Goal: Answer question/provide support

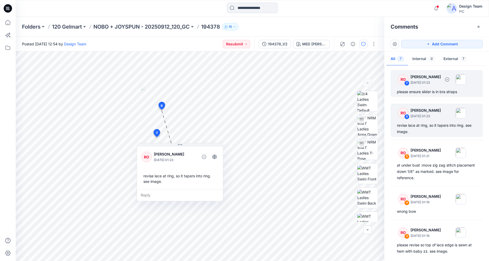
click at [427, 93] on div "please ensure slider is in bra straps" at bounding box center [437, 92] width 80 height 6
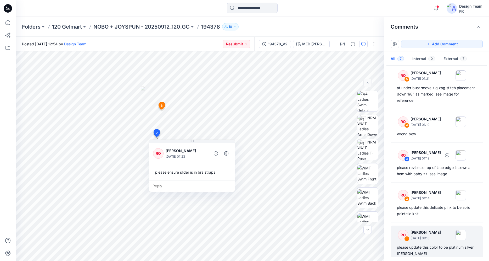
scroll to position [82, 0]
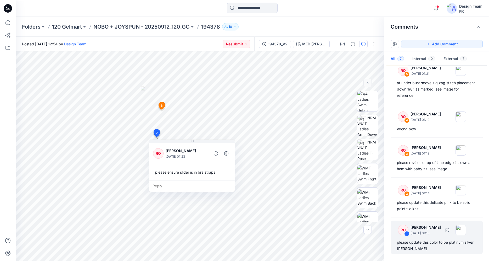
click at [445, 245] on div "please update this color to be platinum silver [PERSON_NAME]" at bounding box center [437, 245] width 80 height 13
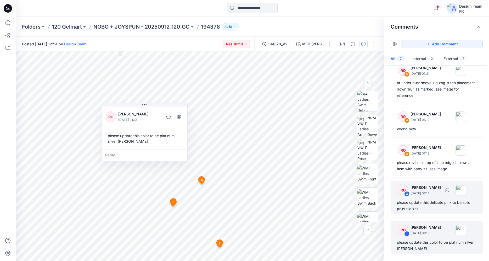
click at [426, 203] on div "please update this delicate pink to be solid pointelle knit" at bounding box center [437, 205] width 80 height 13
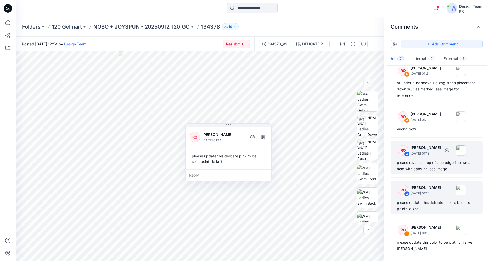
click at [419, 171] on div "please revise so top of lace edge is sewn at hem with baby zz. see image." at bounding box center [437, 165] width 80 height 13
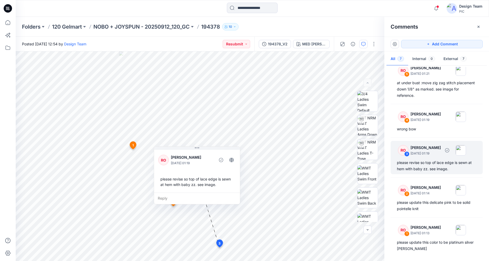
scroll to position [56, 0]
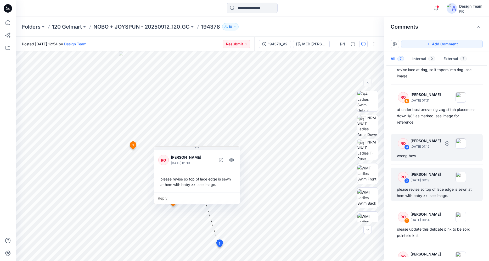
click at [412, 154] on div "wrong bow" at bounding box center [437, 155] width 80 height 6
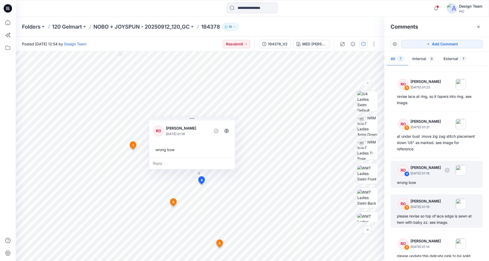
scroll to position [0, 0]
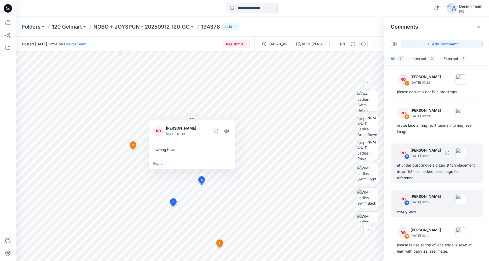
click at [428, 179] on div "at under bust :move zig zag stitch placement down 1/8" as marked. see image for…" at bounding box center [437, 171] width 80 height 19
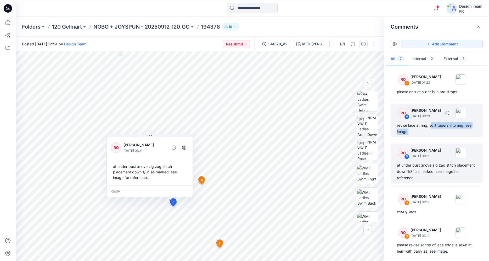
click at [433, 128] on div "revise lace at ring, so it tapers into ring. see image." at bounding box center [437, 128] width 80 height 13
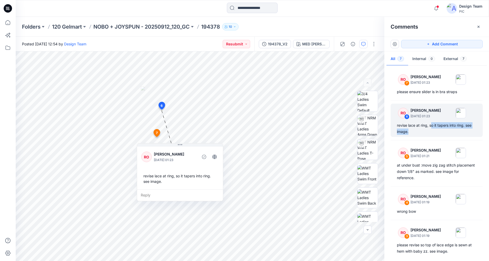
click at [10, 9] on icon at bounding box center [8, 8] width 8 height 8
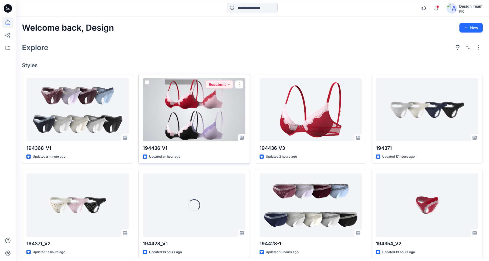
click at [184, 85] on div at bounding box center [194, 109] width 102 height 63
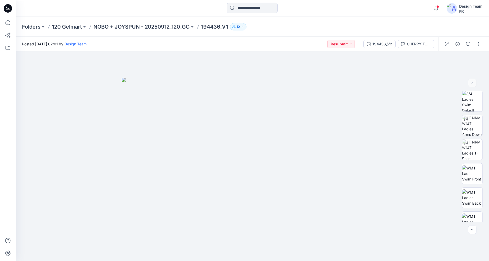
click at [12, 6] on div at bounding box center [7, 8] width 17 height 17
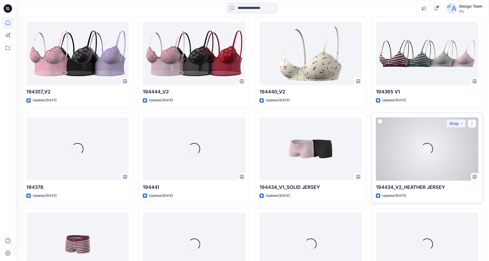
scroll to position [1133, 0]
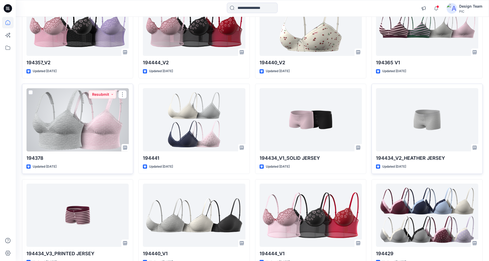
click at [100, 122] on div at bounding box center [77, 119] width 102 height 63
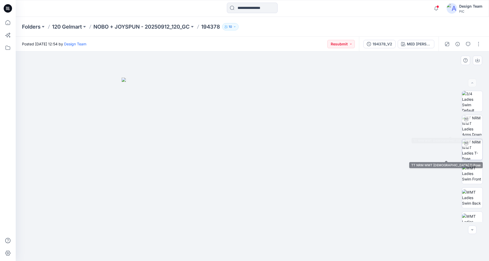
click at [473, 149] on img at bounding box center [472, 149] width 20 height 20
click at [469, 44] on icon "button" at bounding box center [468, 44] width 4 height 4
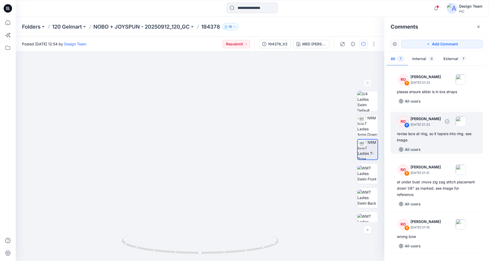
click at [436, 136] on div "revise lace at ring, so it tapers into ring. see image." at bounding box center [437, 136] width 80 height 13
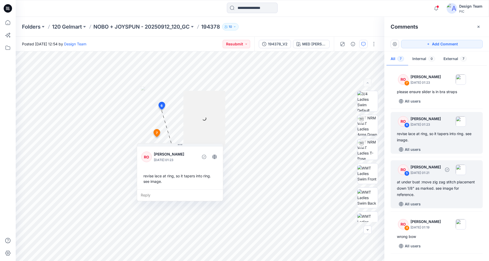
click at [418, 181] on div "at under bust :move zig zag stitch placement down 1/8" as marked. see image for…" at bounding box center [437, 188] width 80 height 19
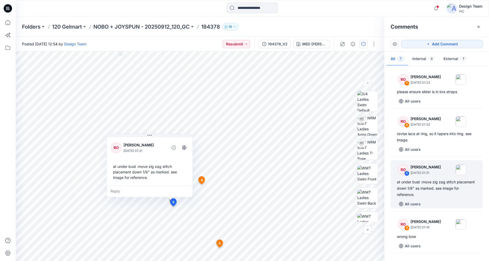
click at [7, 7] on icon at bounding box center [8, 8] width 8 height 8
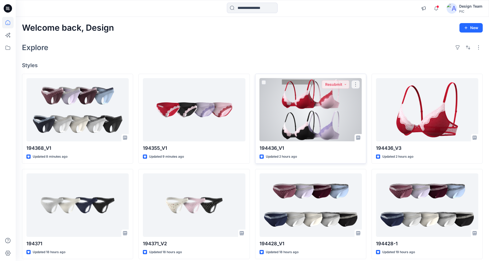
click at [295, 132] on div at bounding box center [311, 109] width 102 height 63
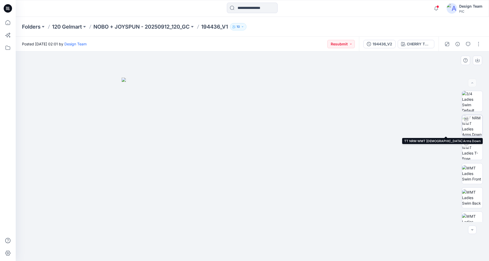
click at [473, 129] on img at bounding box center [472, 125] width 20 height 20
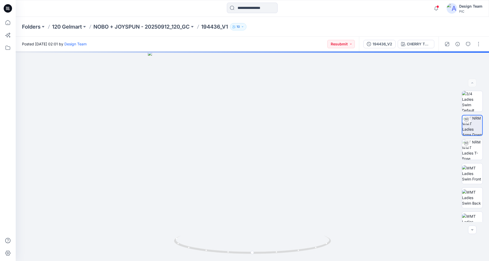
click at [10, 4] on icon at bounding box center [8, 8] width 8 height 17
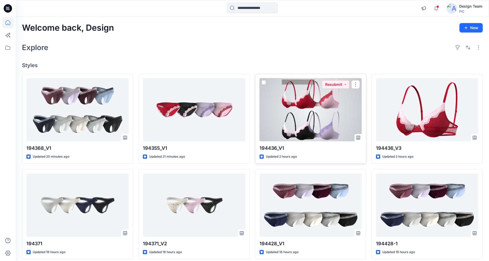
click at [306, 117] on div at bounding box center [311, 109] width 102 height 63
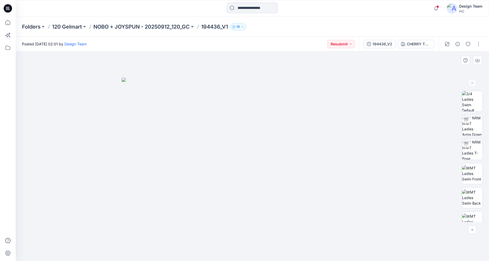
scroll to position [107, 0]
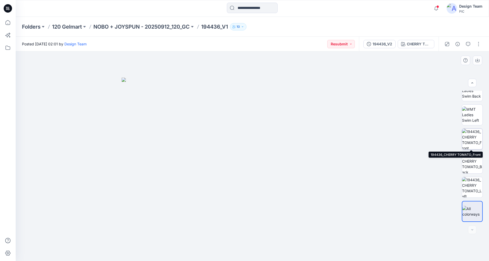
click at [478, 145] on img at bounding box center [472, 139] width 20 height 20
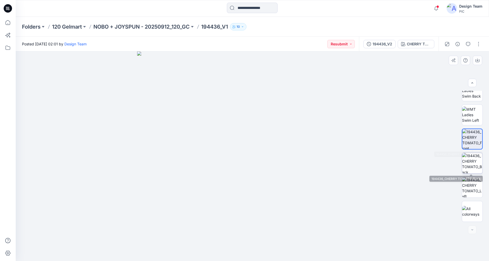
click at [472, 166] on img at bounding box center [472, 163] width 20 height 20
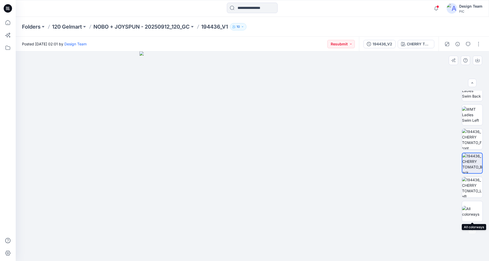
click at [474, 199] on div at bounding box center [472, 156] width 21 height 131
click at [476, 194] on img at bounding box center [472, 187] width 20 height 20
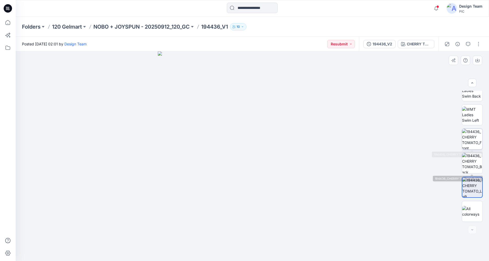
click at [475, 146] on img at bounding box center [472, 139] width 20 height 20
click at [10, 8] on icon at bounding box center [8, 8] width 8 height 8
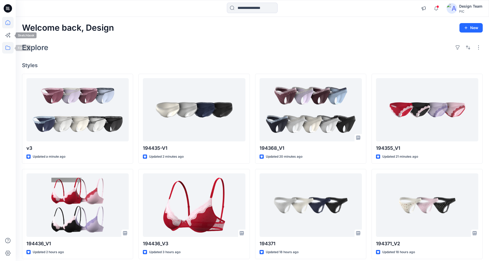
click at [4, 47] on icon at bounding box center [8, 48] width 12 height 12
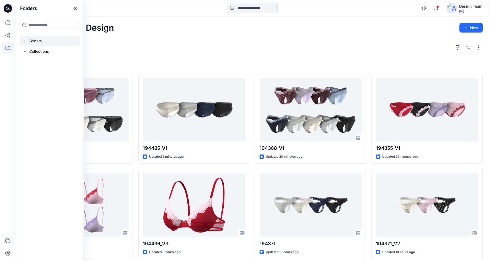
click at [42, 40] on div at bounding box center [50, 41] width 60 height 10
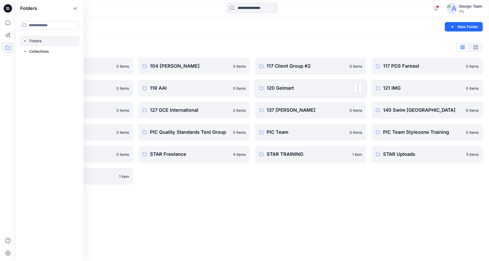
click at [283, 86] on p "120 Gelmart" at bounding box center [310, 87] width 87 height 7
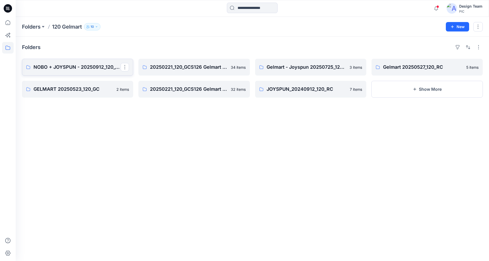
click at [91, 67] on p "NOBO + JOYSPUN - 20250912_120_GC" at bounding box center [77, 66] width 87 height 7
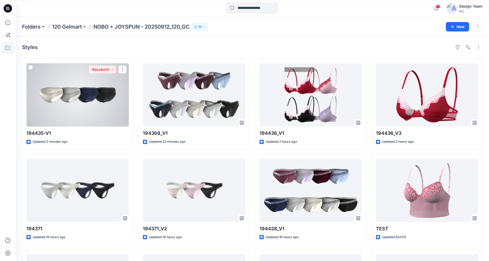
click at [88, 88] on div at bounding box center [77, 94] width 102 height 63
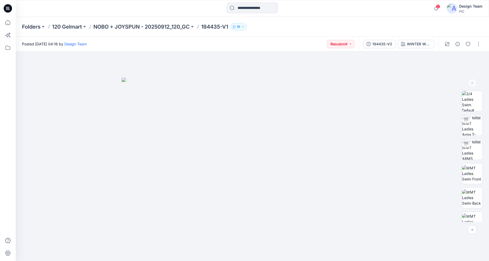
click at [5, 5] on icon at bounding box center [8, 8] width 8 height 8
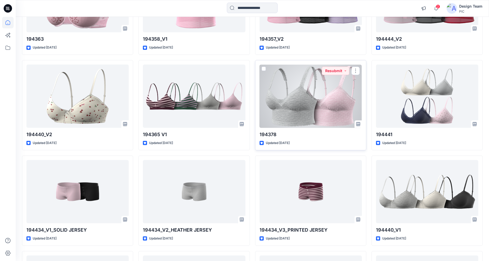
scroll to position [1164, 0]
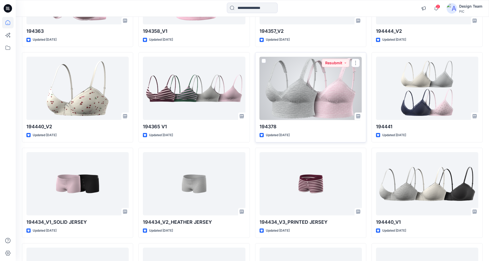
click at [290, 94] on div at bounding box center [311, 88] width 102 height 63
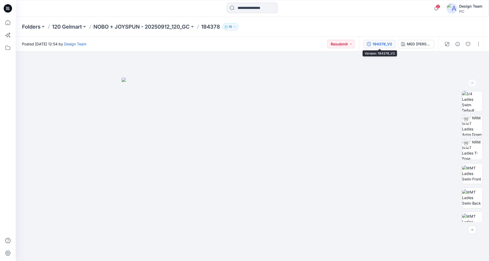
click at [380, 43] on div "194378_V2" at bounding box center [383, 44] width 20 height 6
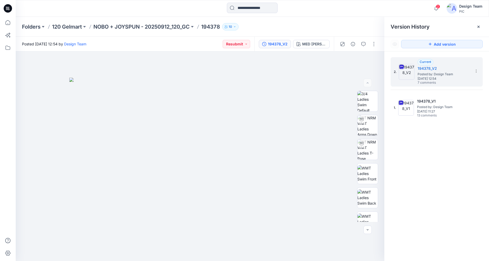
click at [214, 23] on p "194378" at bounding box center [210, 26] width 19 height 7
click at [213, 24] on p "194378" at bounding box center [210, 26] width 19 height 7
click at [8, 9] on icon at bounding box center [9, 9] width 2 height 0
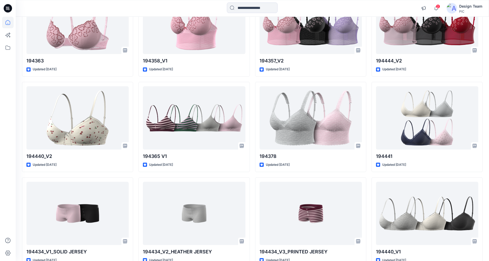
scroll to position [1105, 0]
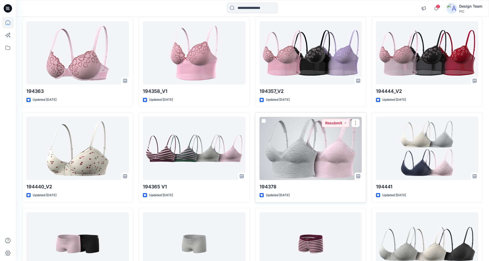
click at [297, 143] on div at bounding box center [311, 148] width 102 height 63
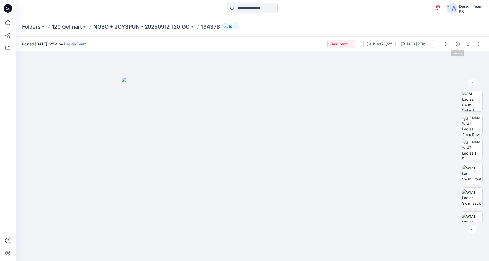
click at [468, 41] on button "button" at bounding box center [468, 44] width 8 height 8
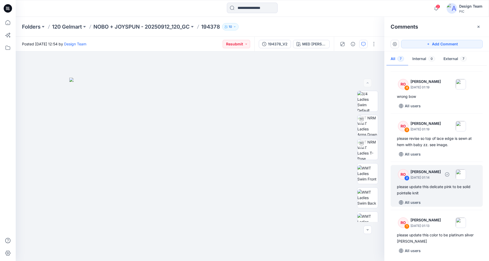
scroll to position [141, 0]
